Goal: Entertainment & Leisure: Consume media (video, audio)

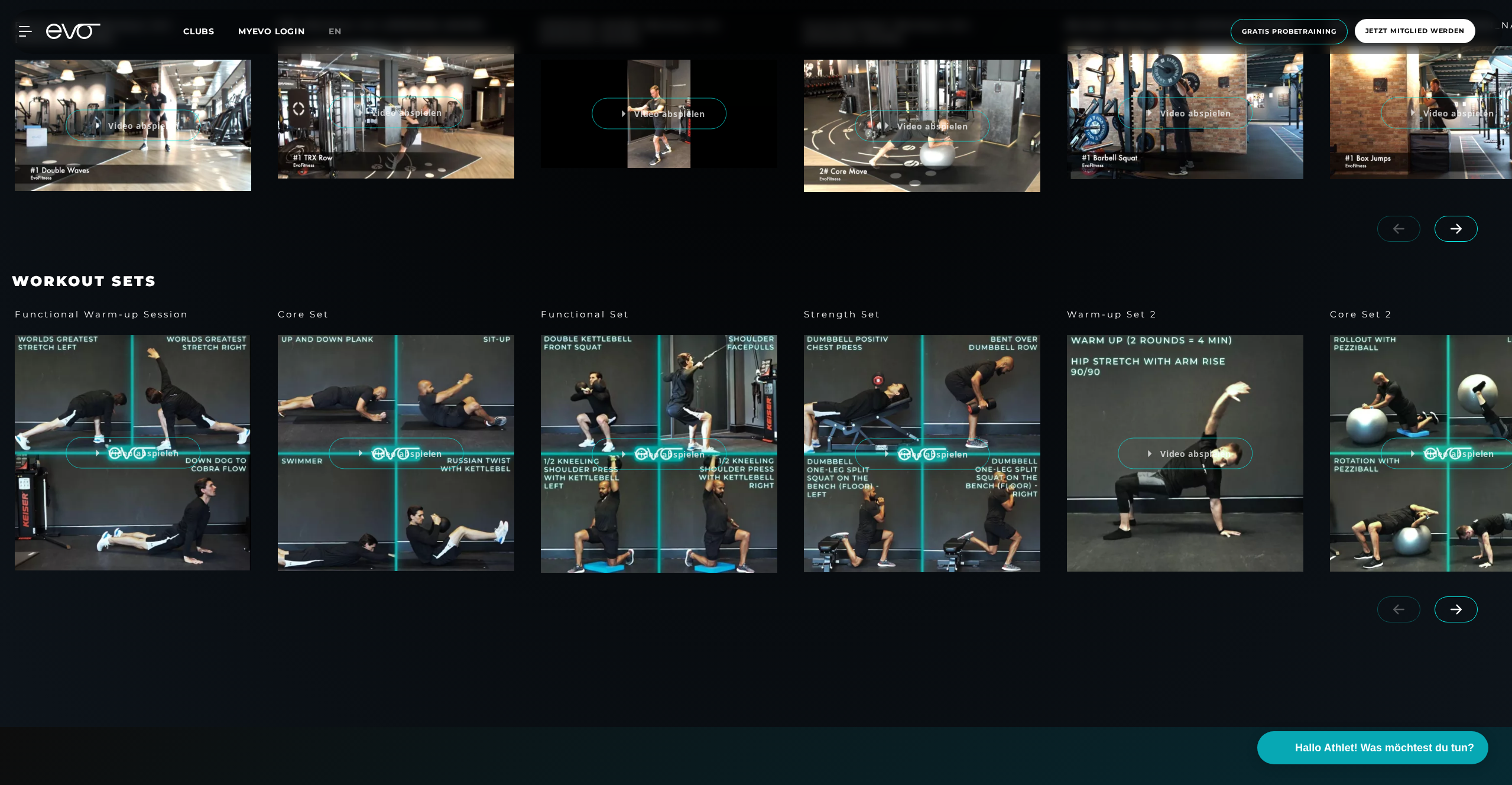
scroll to position [871, 0]
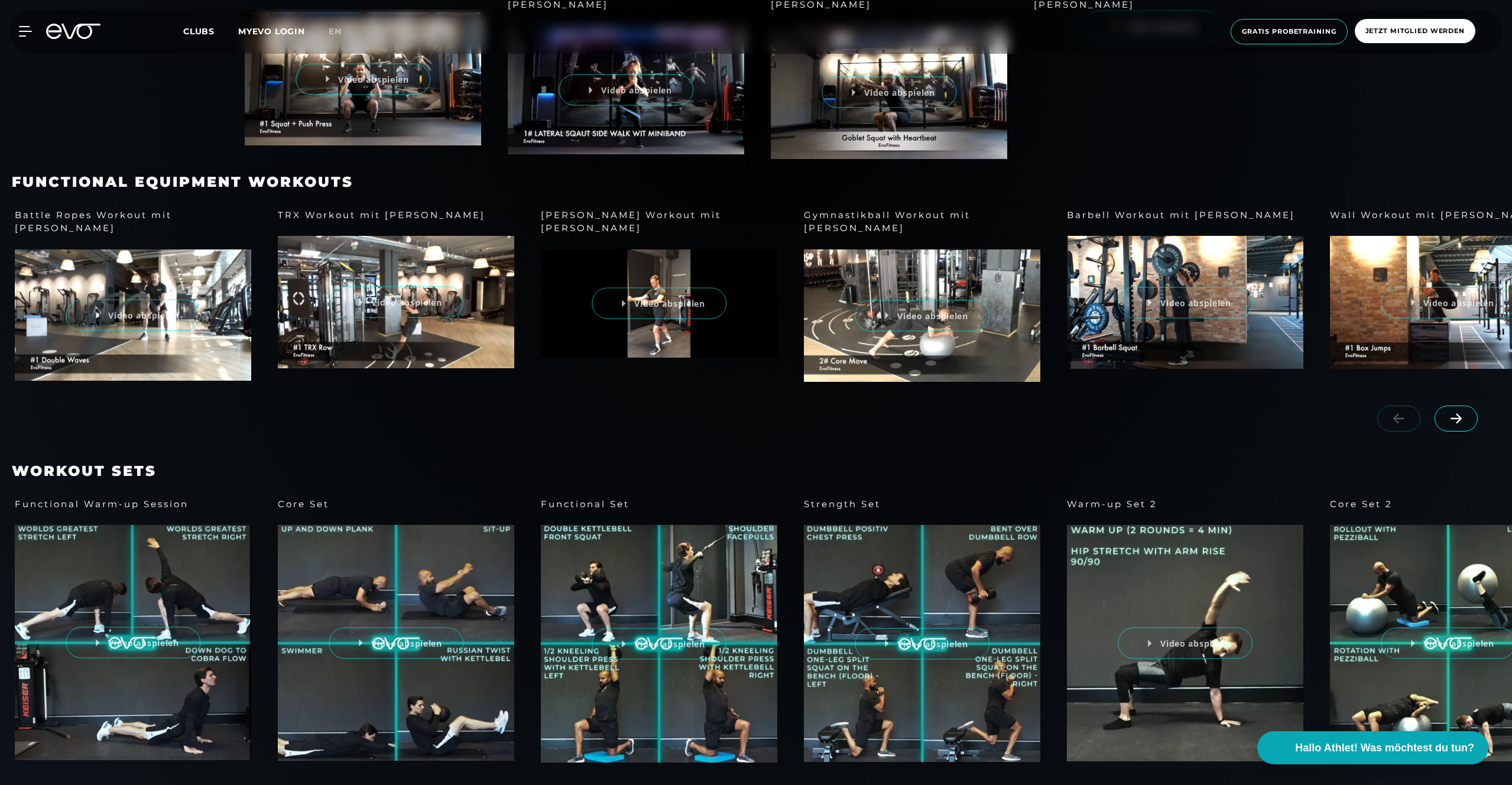
click at [1466, 406] on span at bounding box center [1456, 418] width 43 height 26
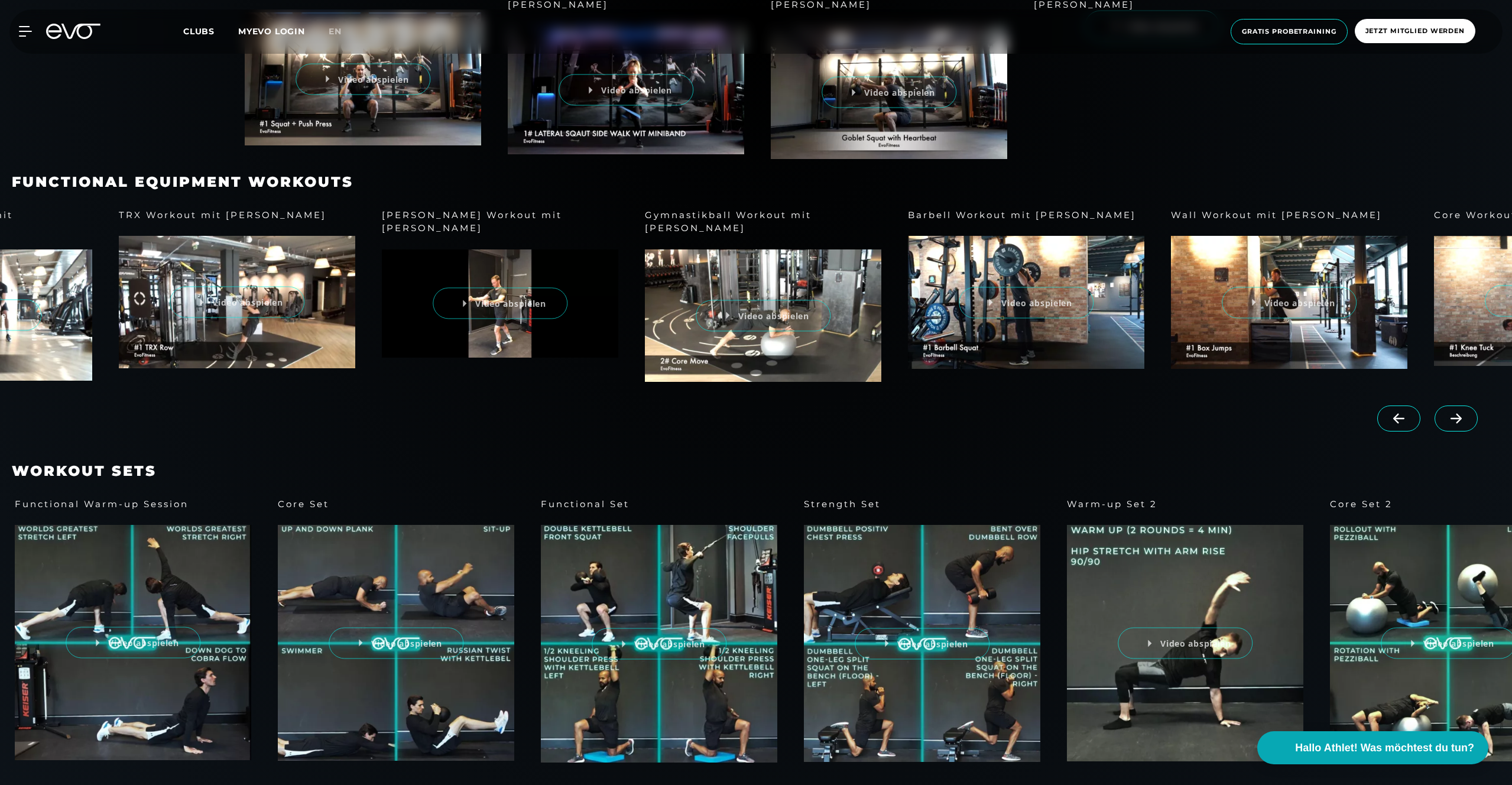
scroll to position [0, 0]
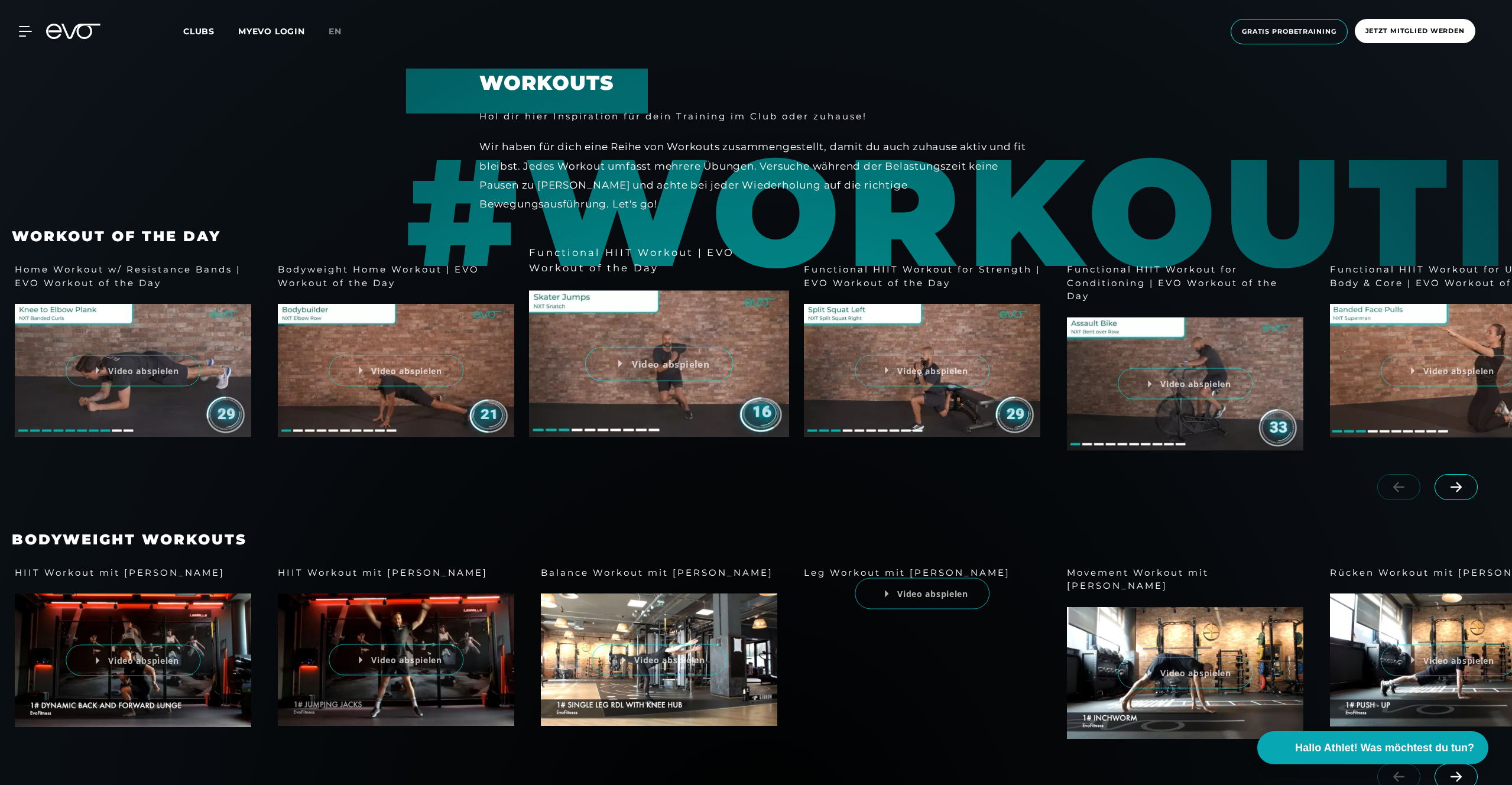
click at [649, 337] on div "Functional HIIT Workout | EVO Workout of the Day Video abspielen" at bounding box center [659, 350] width 236 height 174
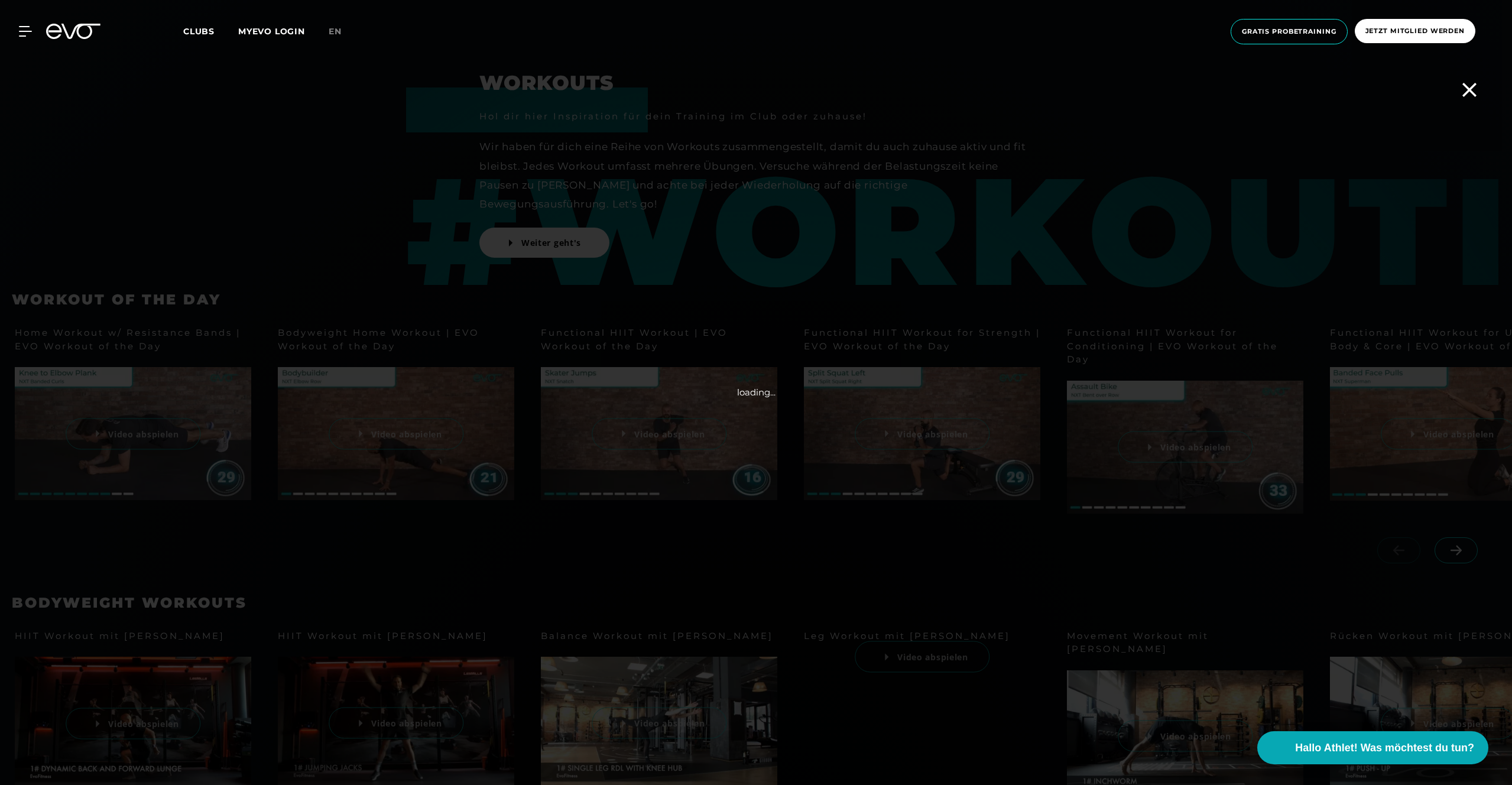
click at [1471, 96] on icon at bounding box center [1469, 90] width 14 height 14
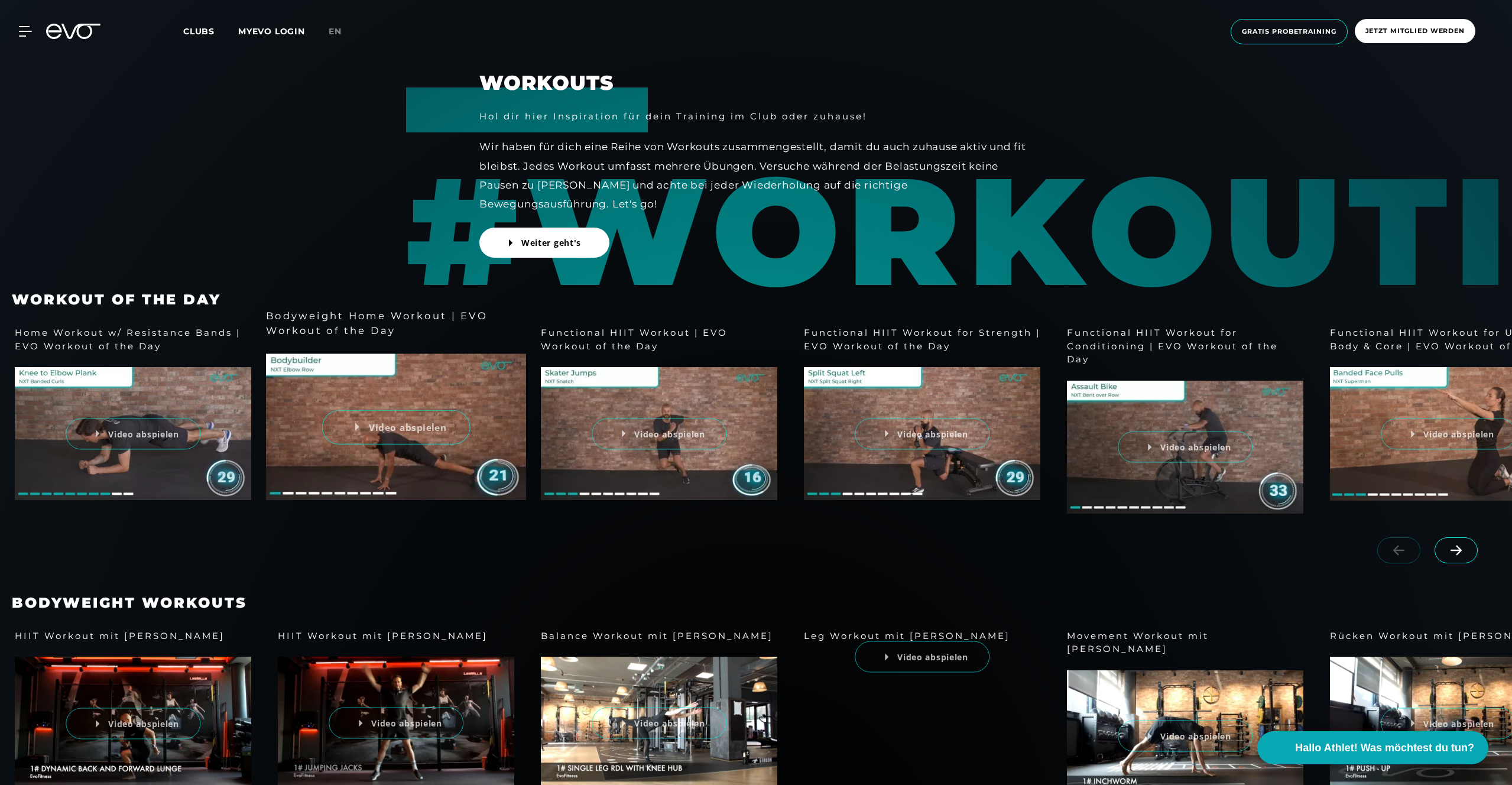
click at [369, 437] on div "Bodyweight Home Workout | EVO Workout of the Day Video abspielen" at bounding box center [395, 414] width 236 height 174
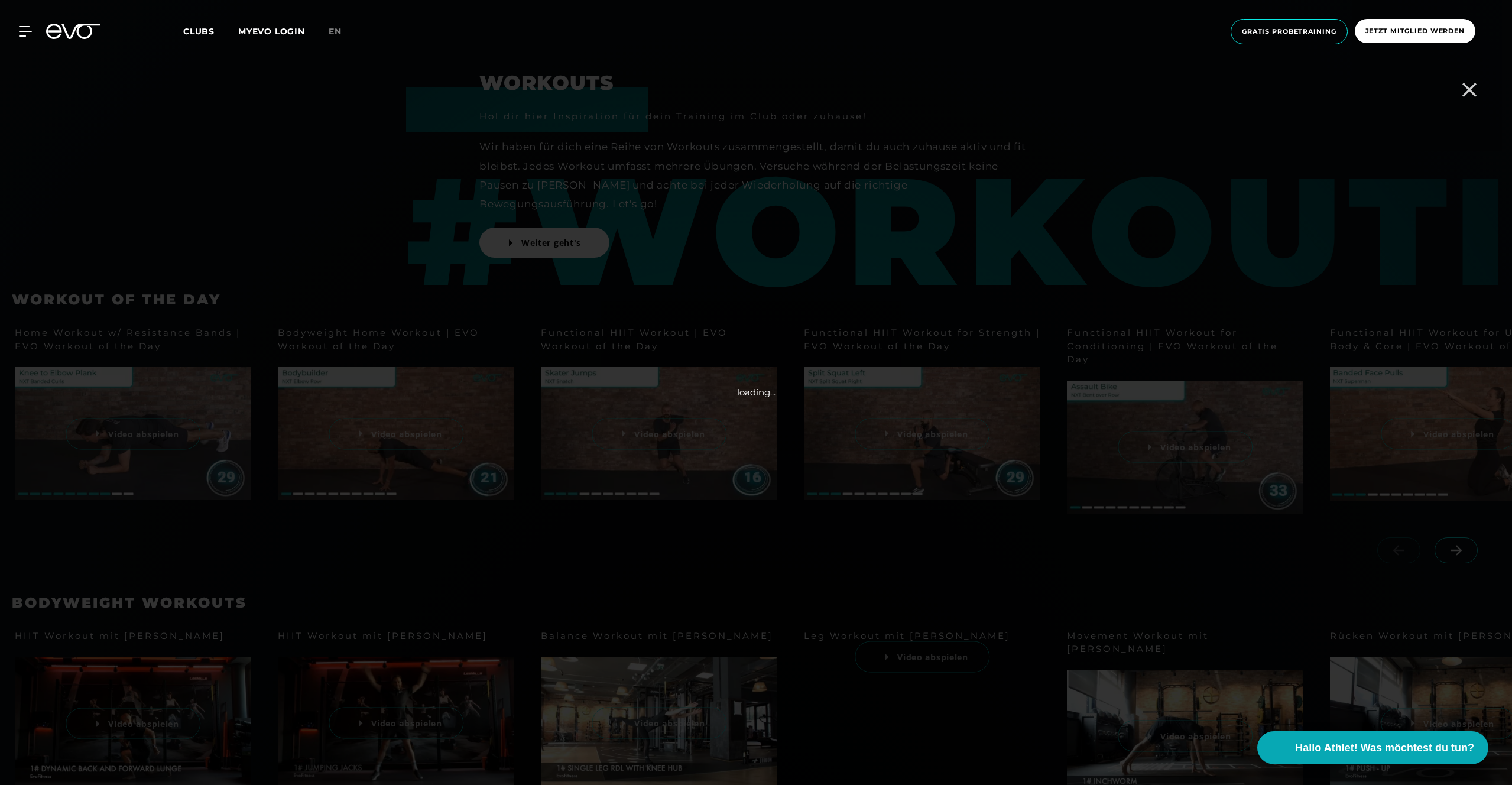
click at [422, 515] on div at bounding box center [756, 393] width 709 height 399
click at [1482, 98] on span at bounding box center [1469, 90] width 38 height 38
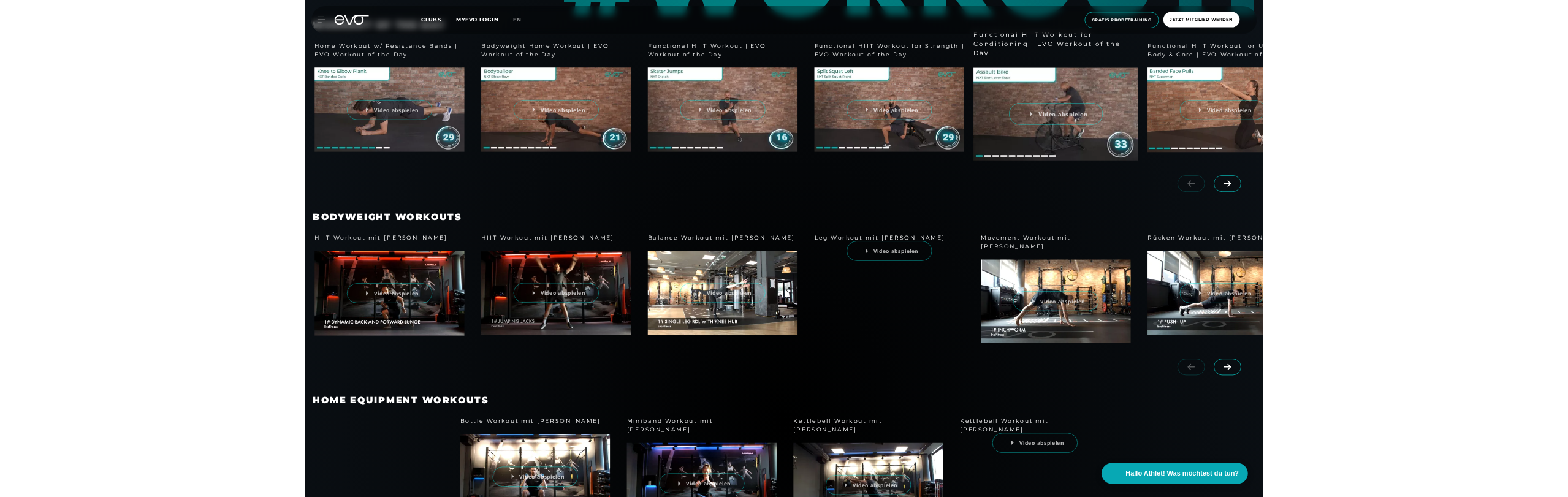
scroll to position [675, 0]
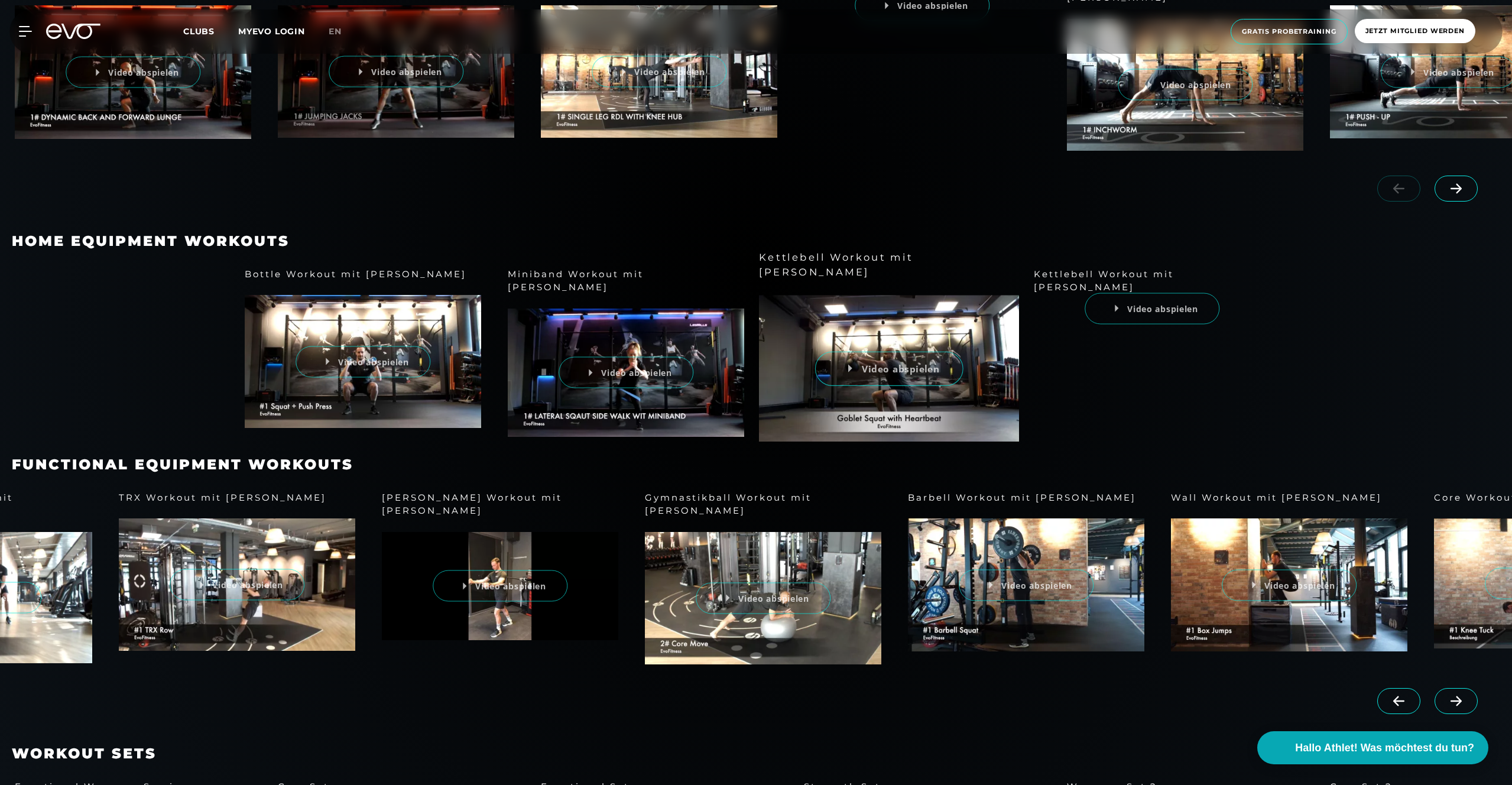
click at [912, 378] on div "Kettlebell Workout mit [PERSON_NAME] Video abspielen" at bounding box center [889, 355] width 236 height 174
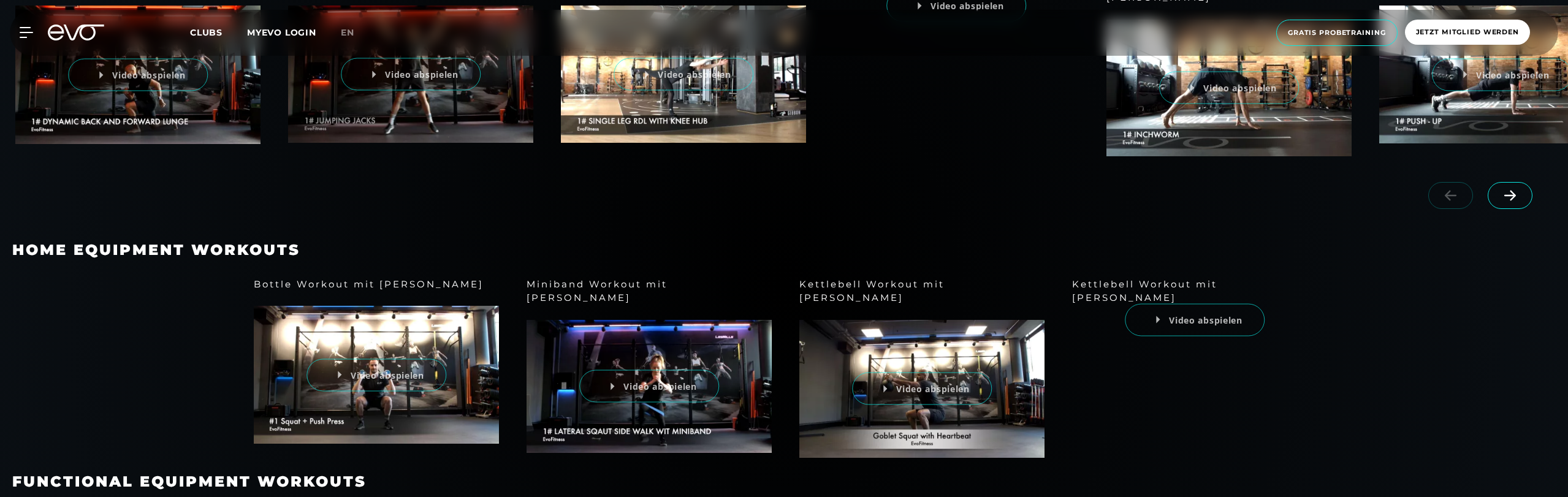
click at [395, 345] on div "Bottle Workout mit Moritz Video abspielen" at bounding box center [375, 360] width 245 height 166
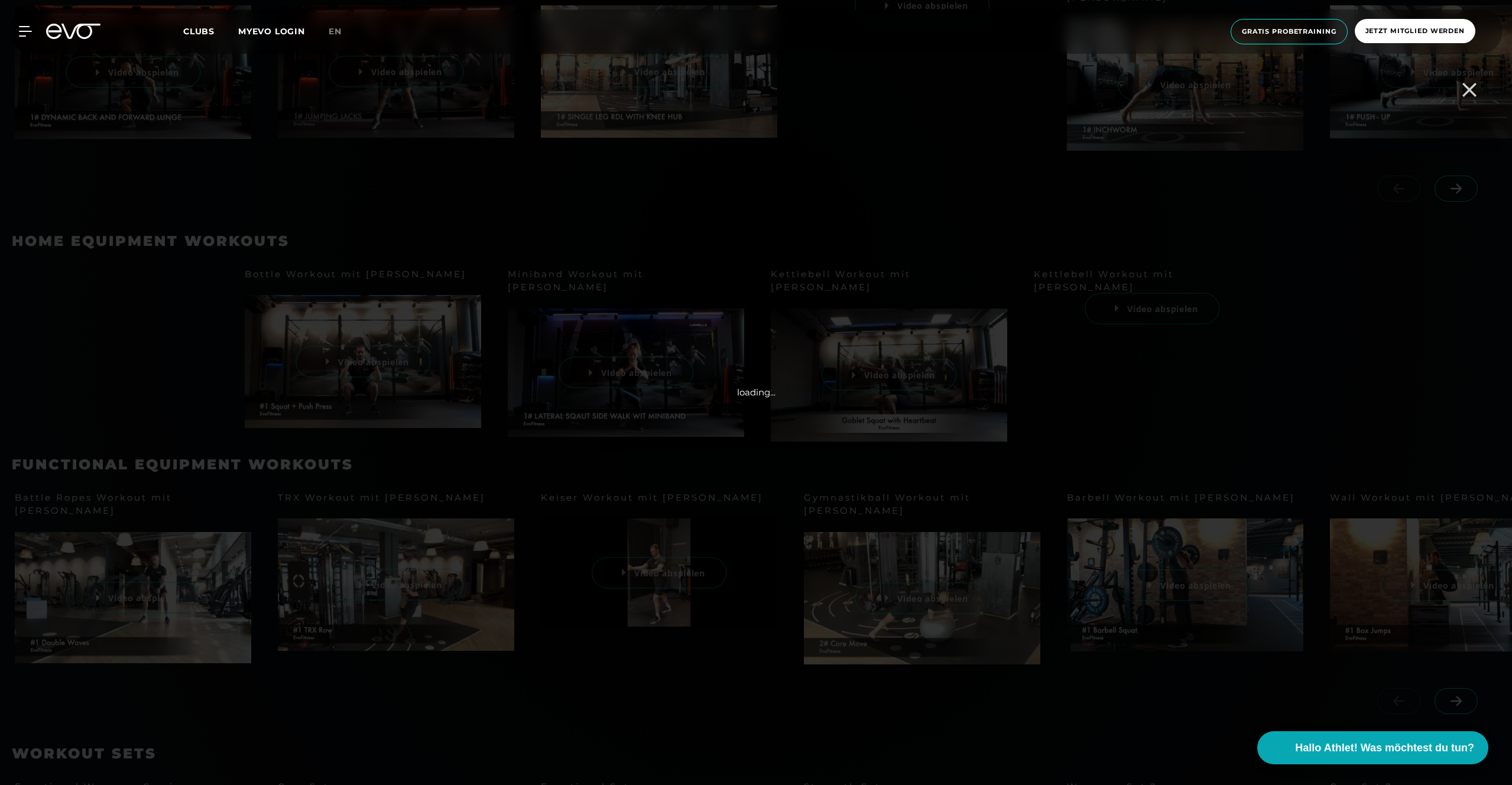
click at [1219, 414] on div at bounding box center [756, 392] width 1512 height 785
click at [1466, 89] on icon at bounding box center [1469, 90] width 14 height 14
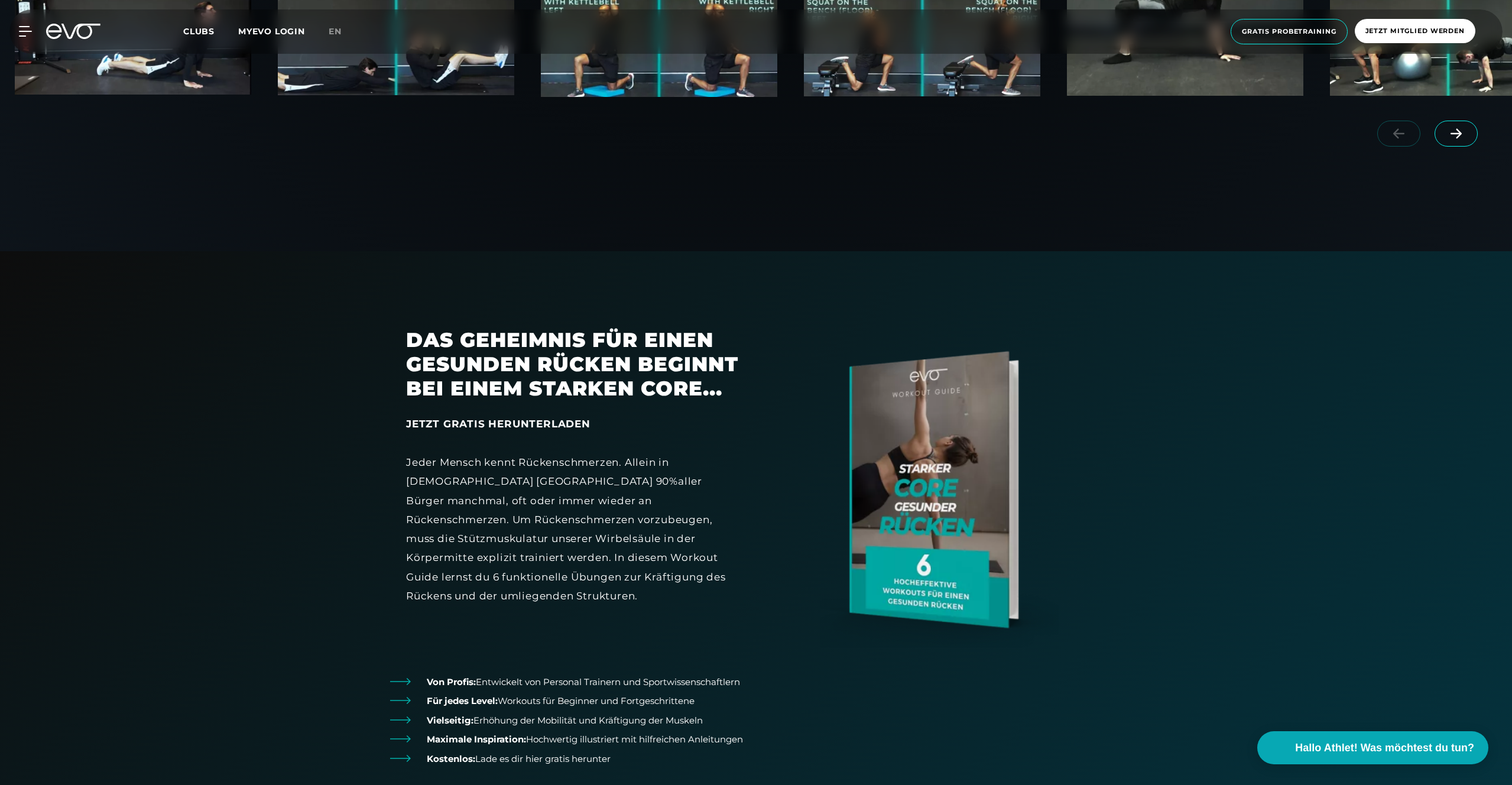
scroll to position [1484, 0]
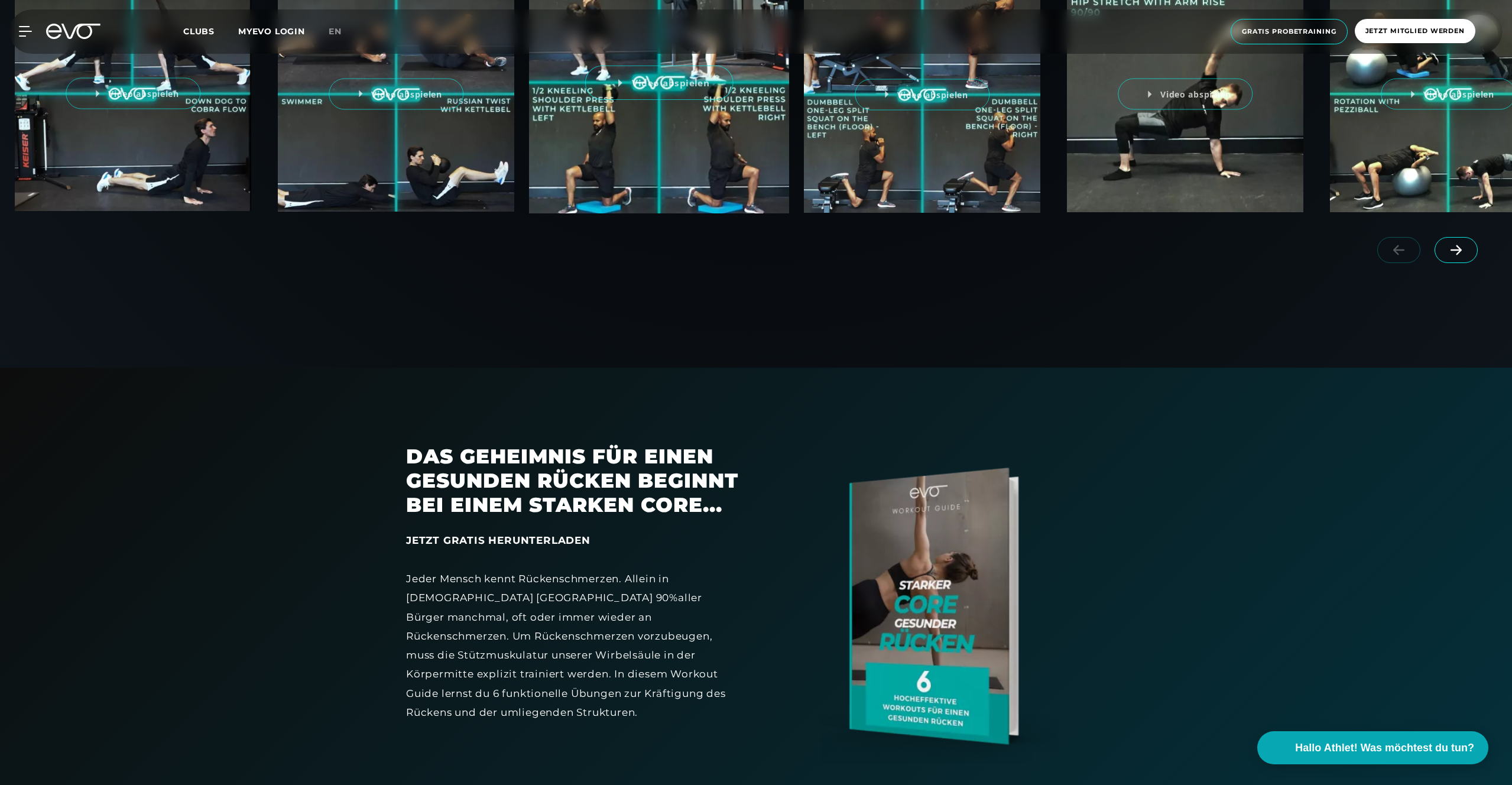
click at [764, 105] on div "Functional Set Video abspielen" at bounding box center [659, 81] width 236 height 265
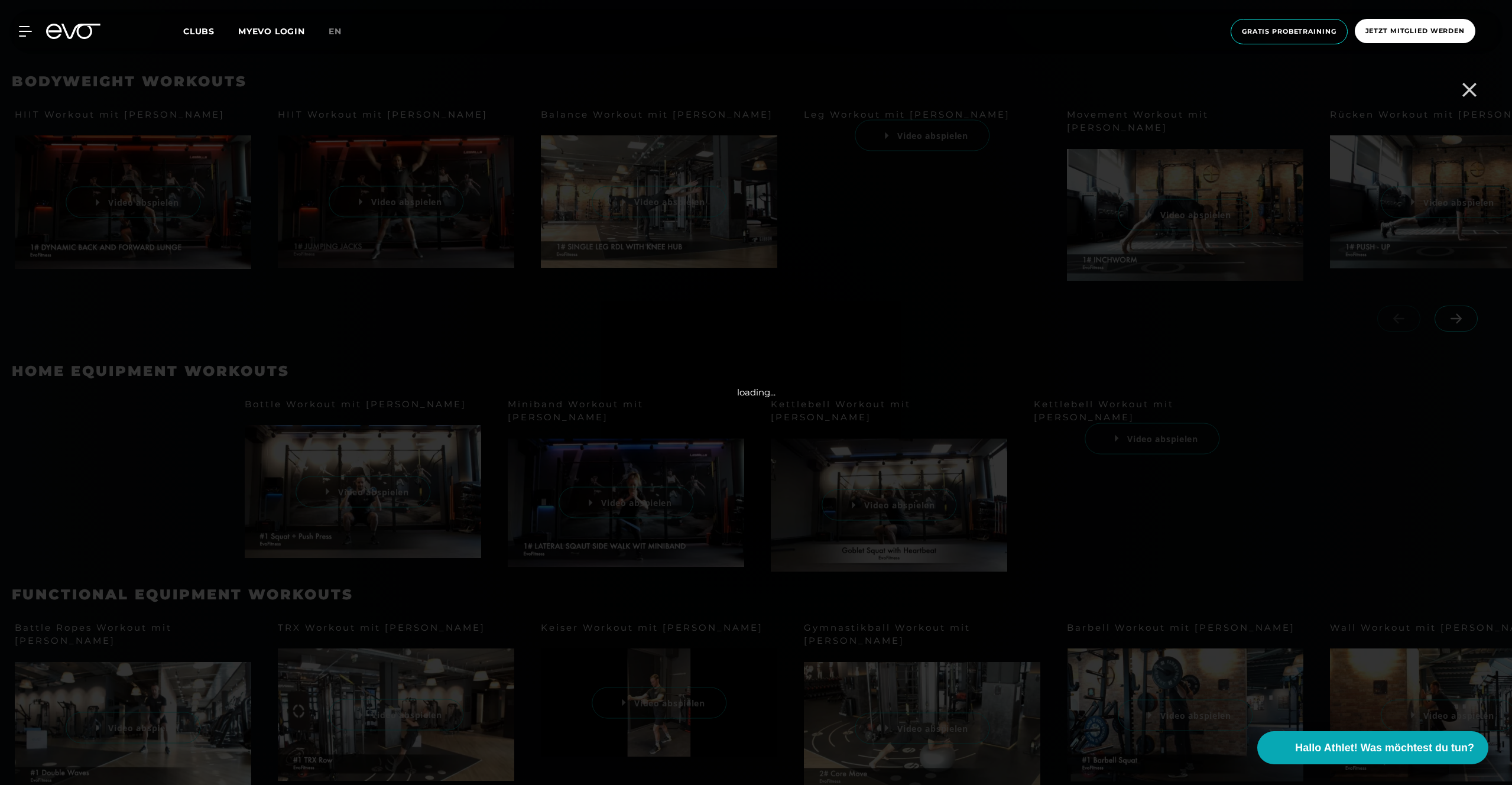
scroll to position [461, 0]
